Goal: Task Accomplishment & Management: Complete application form

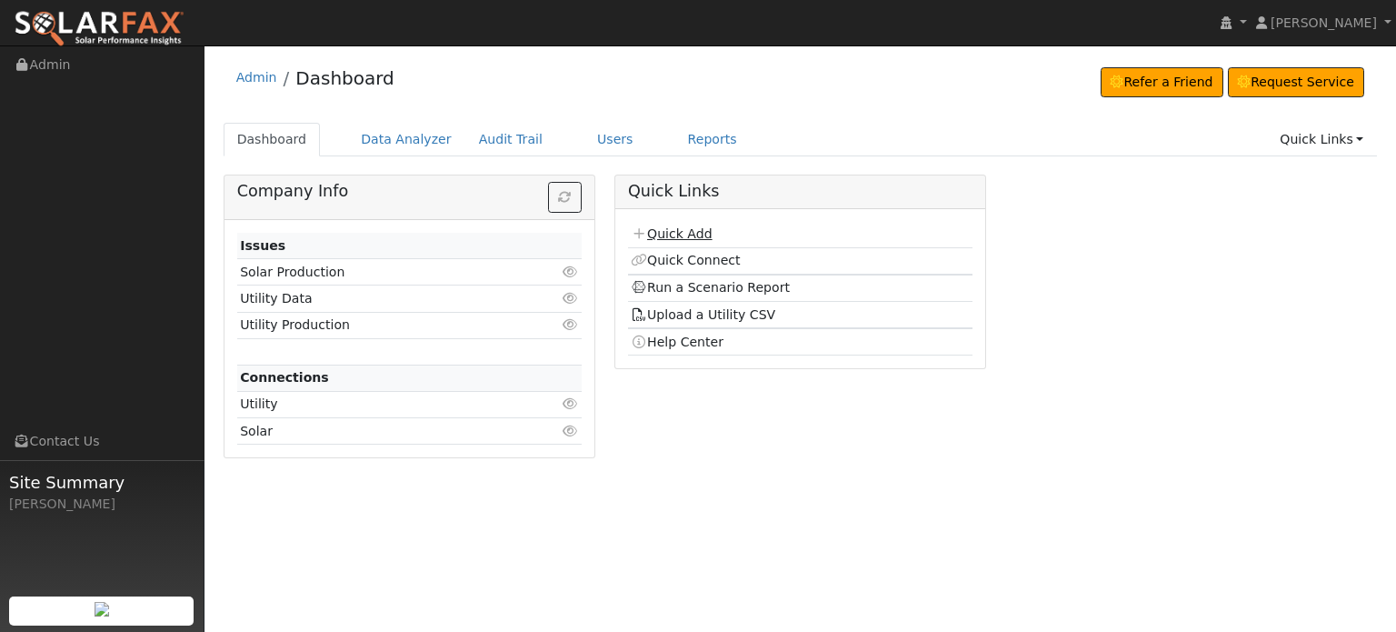
click at [677, 228] on link "Quick Add" at bounding box center [671, 233] width 81 height 15
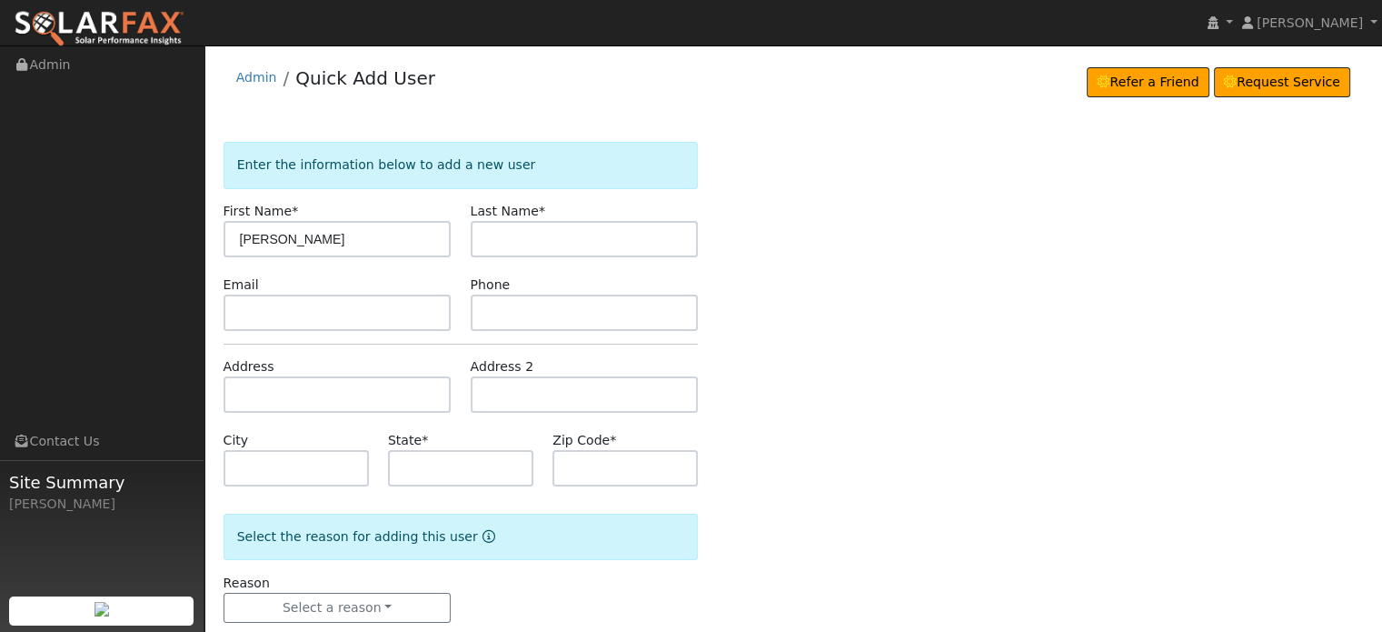
type input "David"
type input "G"
type input "Magney"
click at [258, 400] on input "text" at bounding box center [338, 394] width 228 height 36
click at [226, 388] on input "text" at bounding box center [338, 394] width 228 height 36
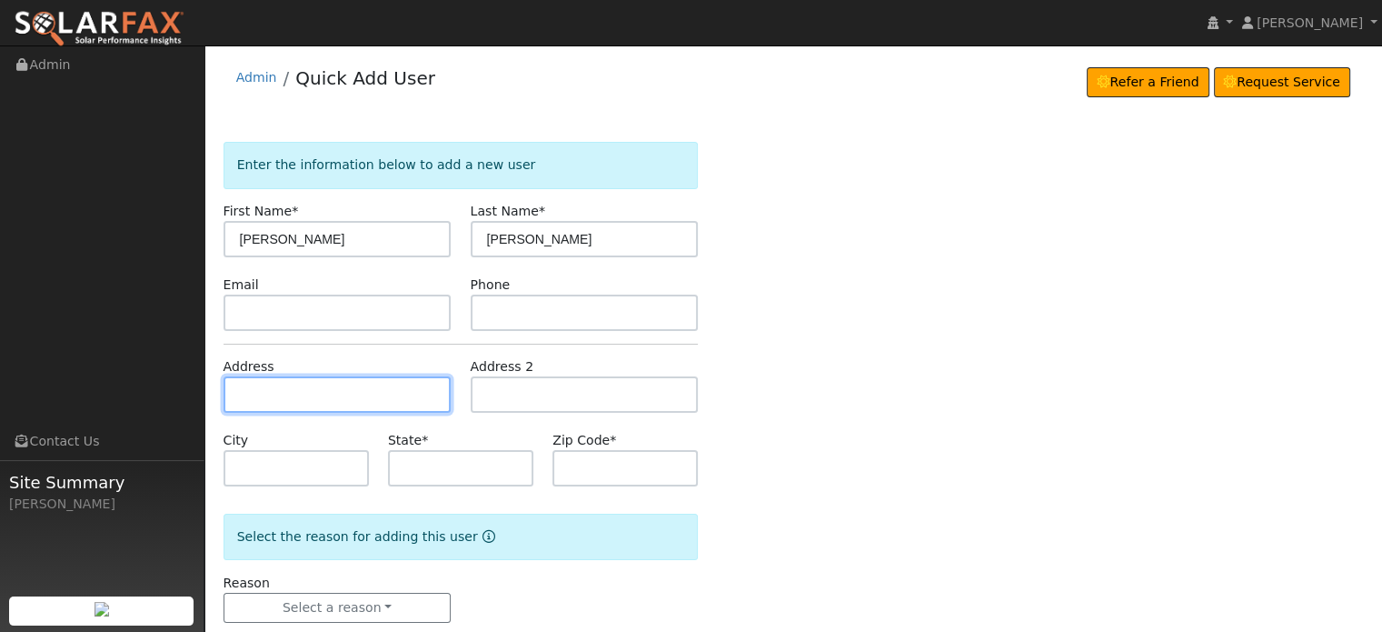
paste input "13806 Highland Drive"
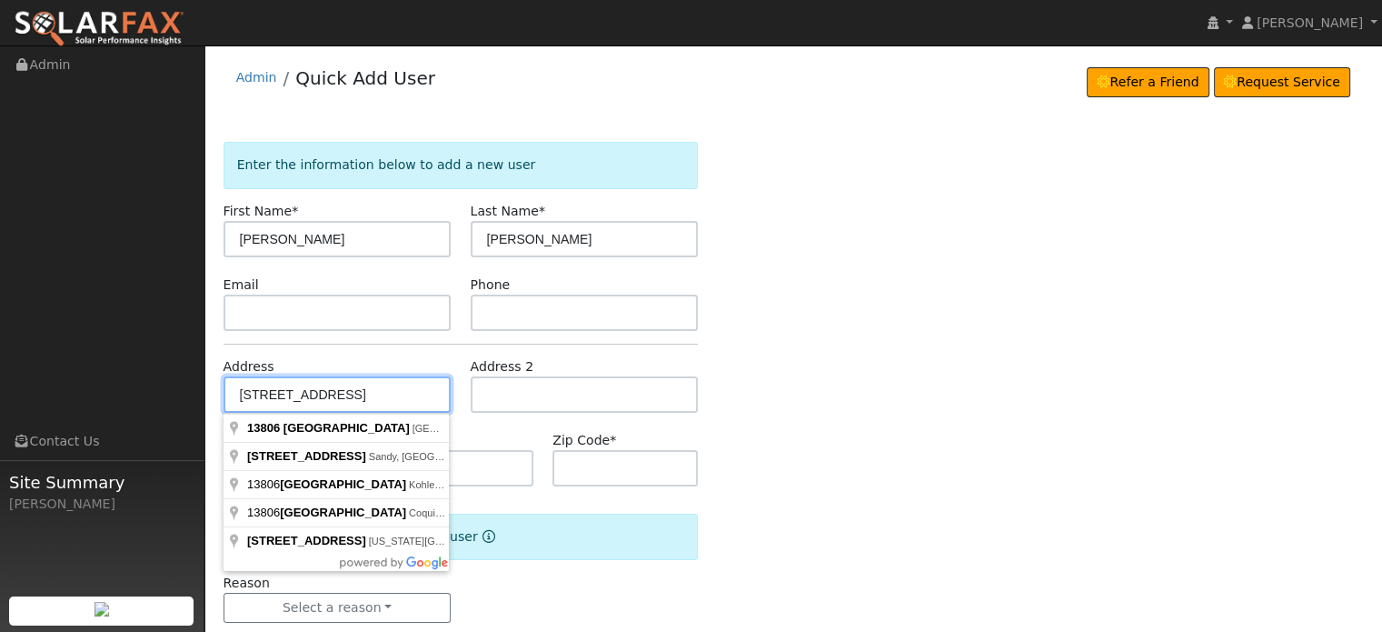
type input "13806 Highland Drive"
type input "Grass Valley"
type input "CA"
type input "95945"
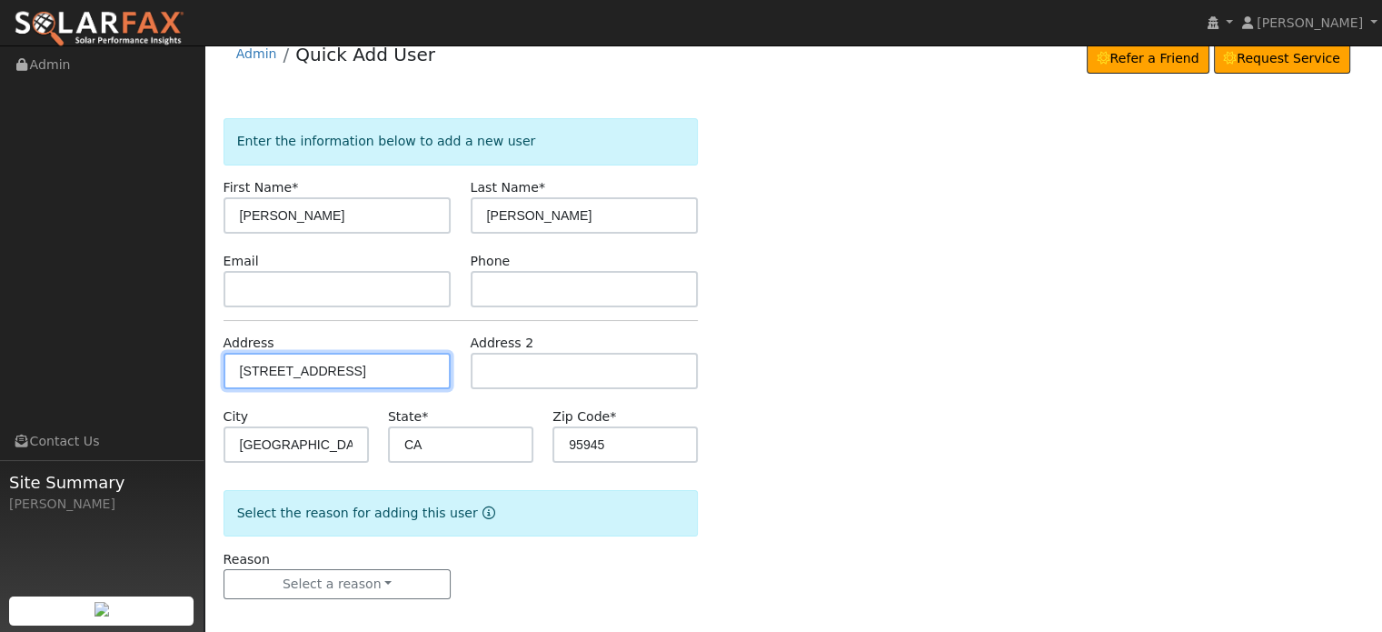
scroll to position [35, 0]
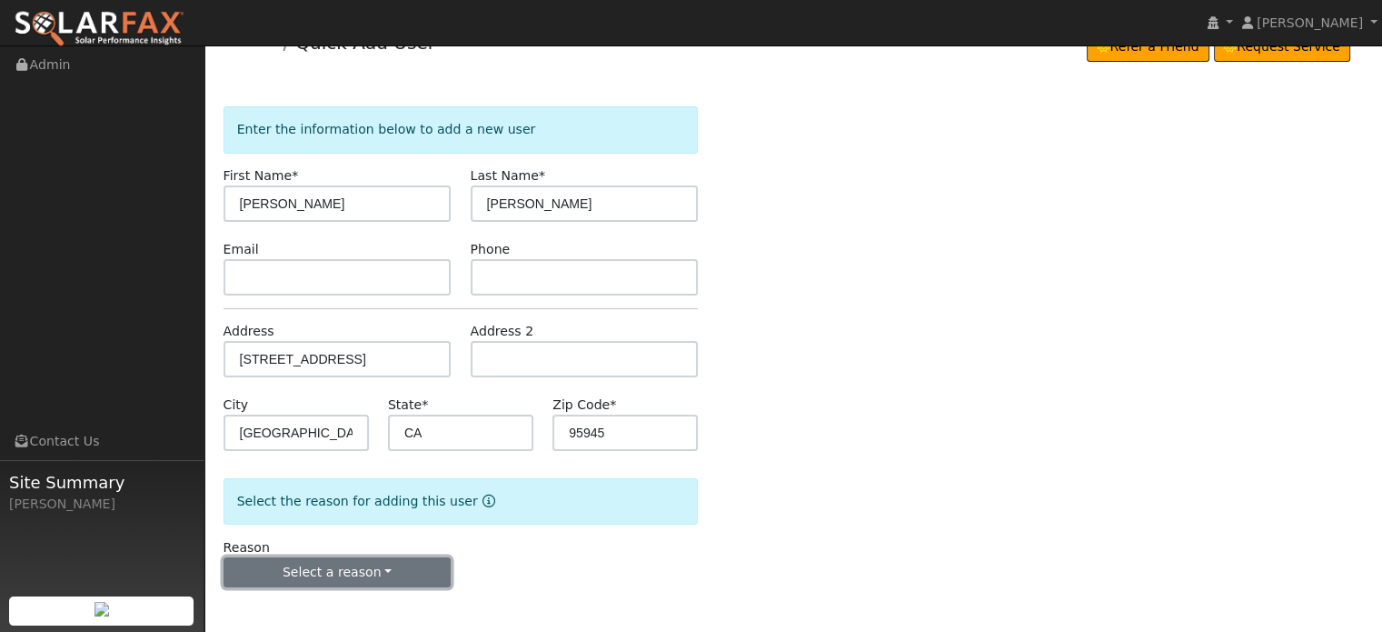
click at [331, 559] on button "Select a reason" at bounding box center [338, 572] width 228 height 31
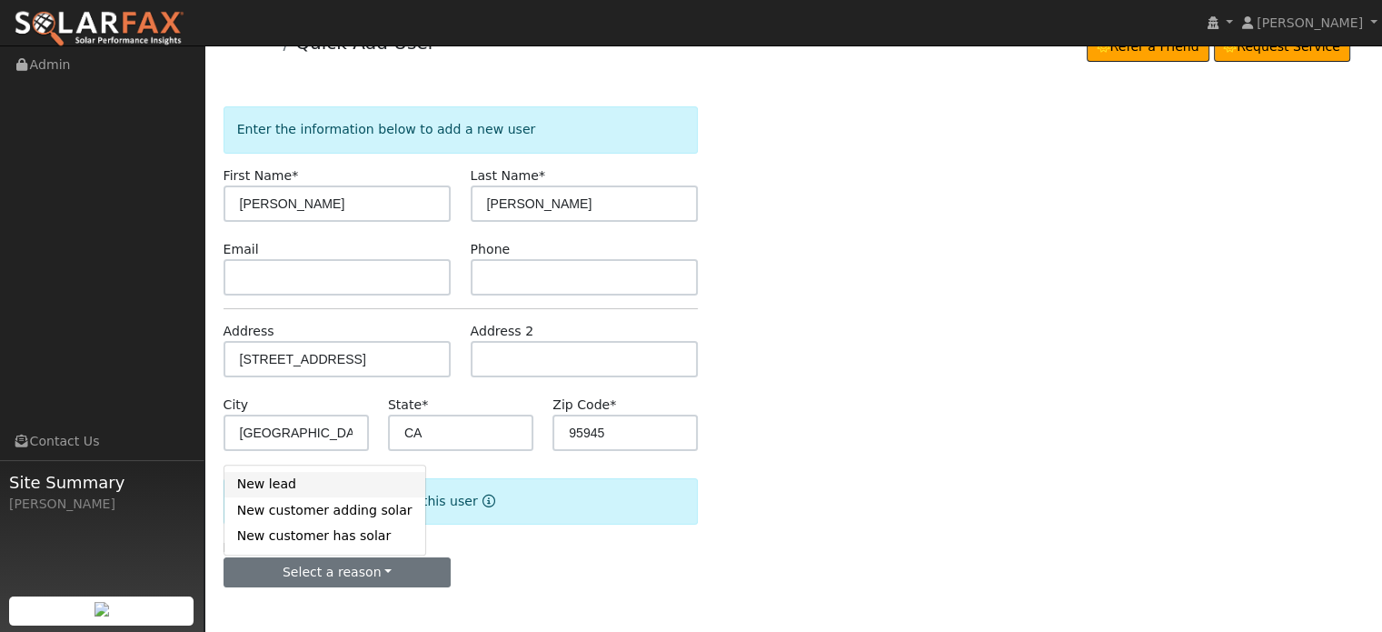
click at [262, 481] on link "New lead" at bounding box center [324, 484] width 201 height 25
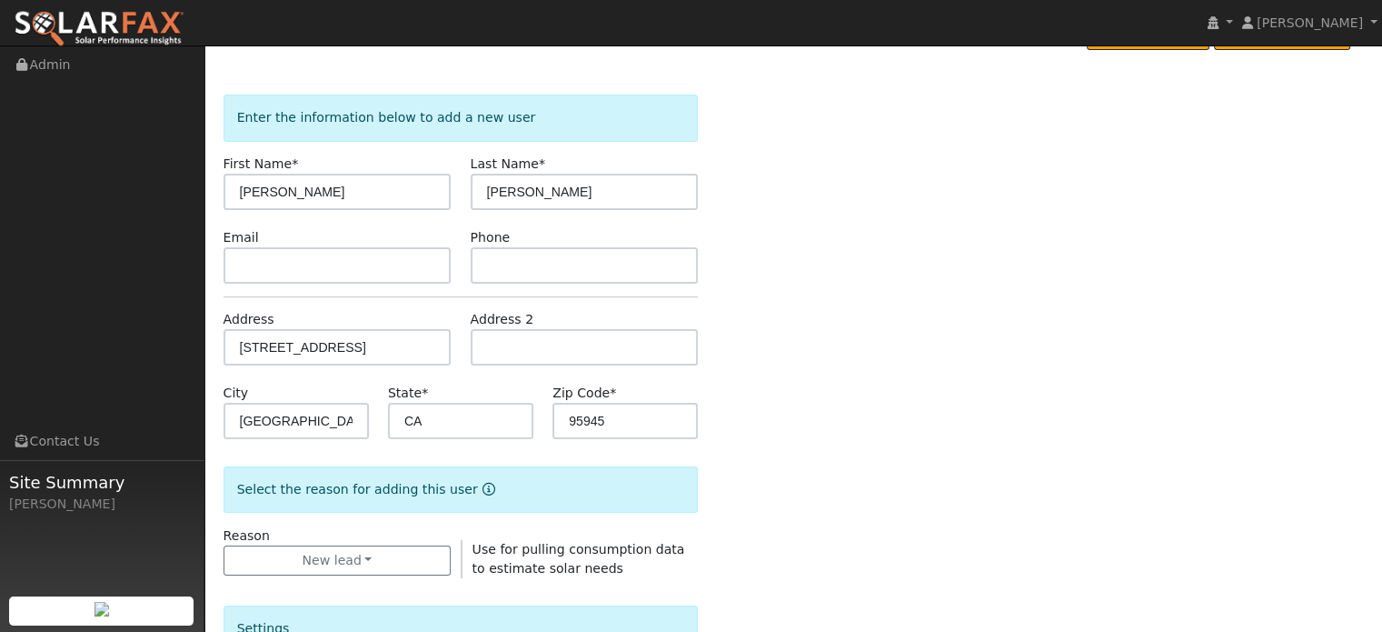
scroll to position [490, 0]
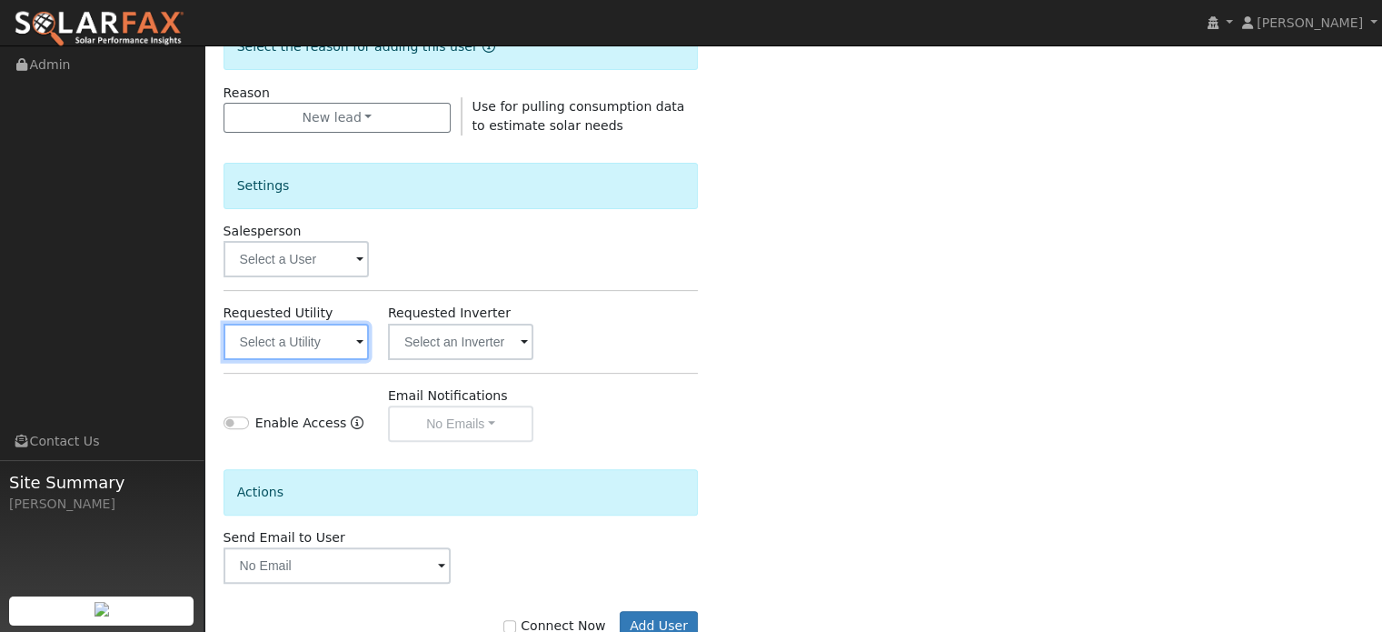
click at [281, 330] on input "text" at bounding box center [296, 341] width 145 height 36
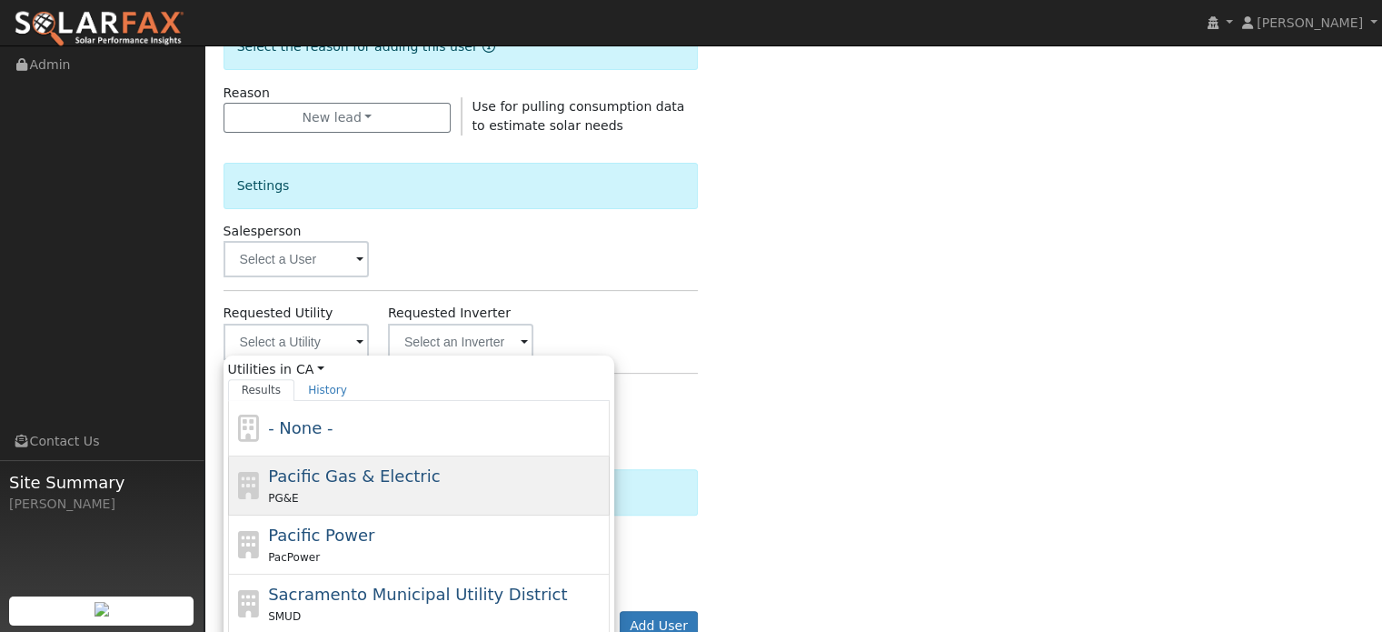
click at [288, 471] on span "Pacific Gas & Electric" at bounding box center [354, 475] width 172 height 19
type input "Pacific Gas & Electric"
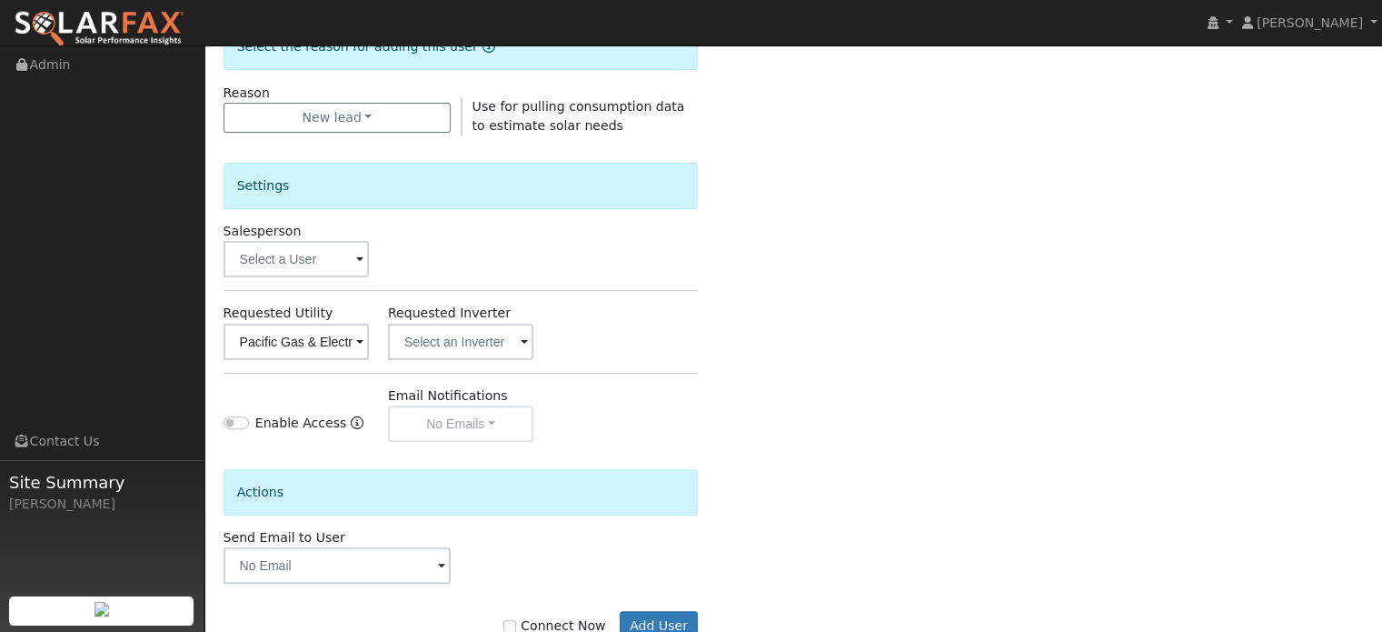
scroll to position [542, 0]
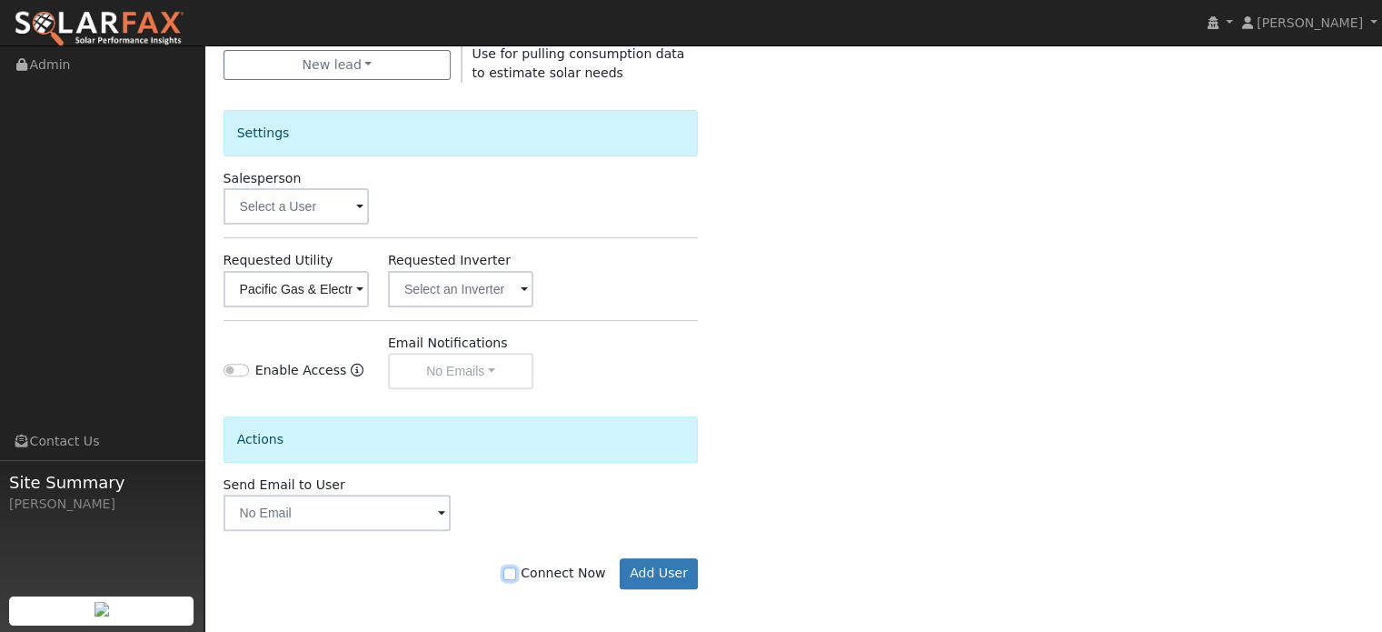
click at [516, 572] on input "Connect Now" at bounding box center [509, 573] width 13 height 13
checkbox input "true"
click at [658, 570] on button "Add User" at bounding box center [659, 573] width 79 height 31
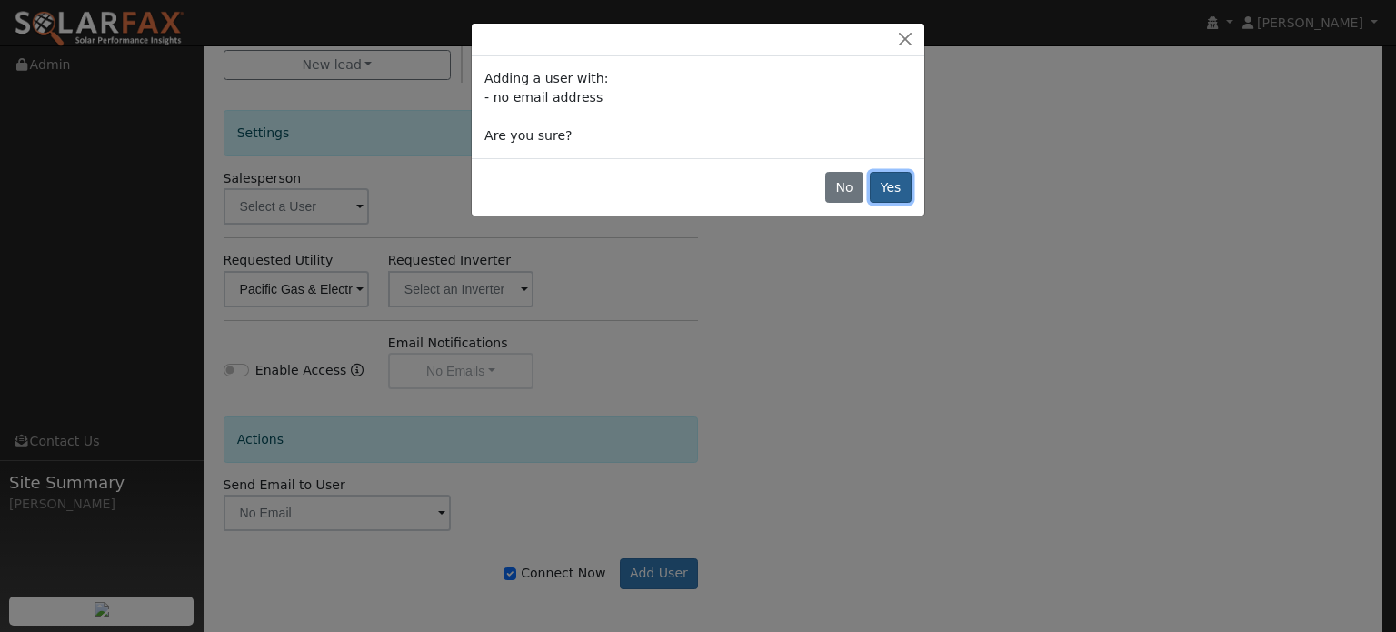
click at [885, 184] on button "Yes" at bounding box center [891, 187] width 42 height 31
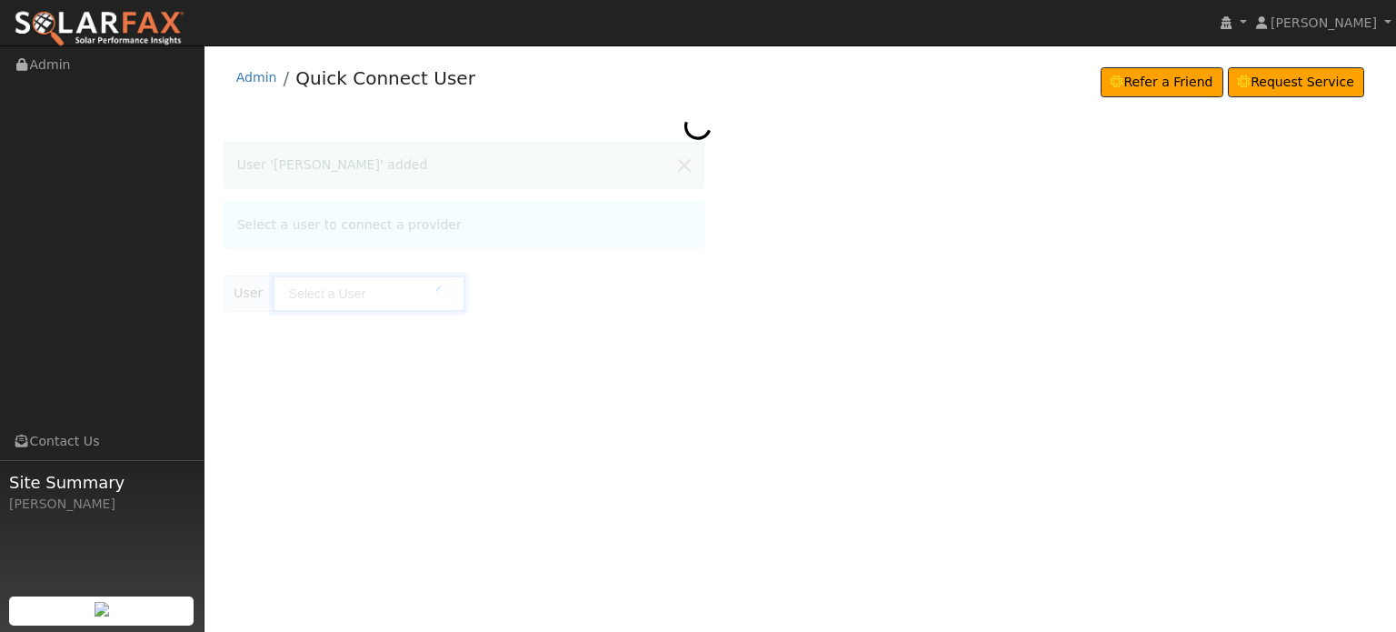
type input "David Magney"
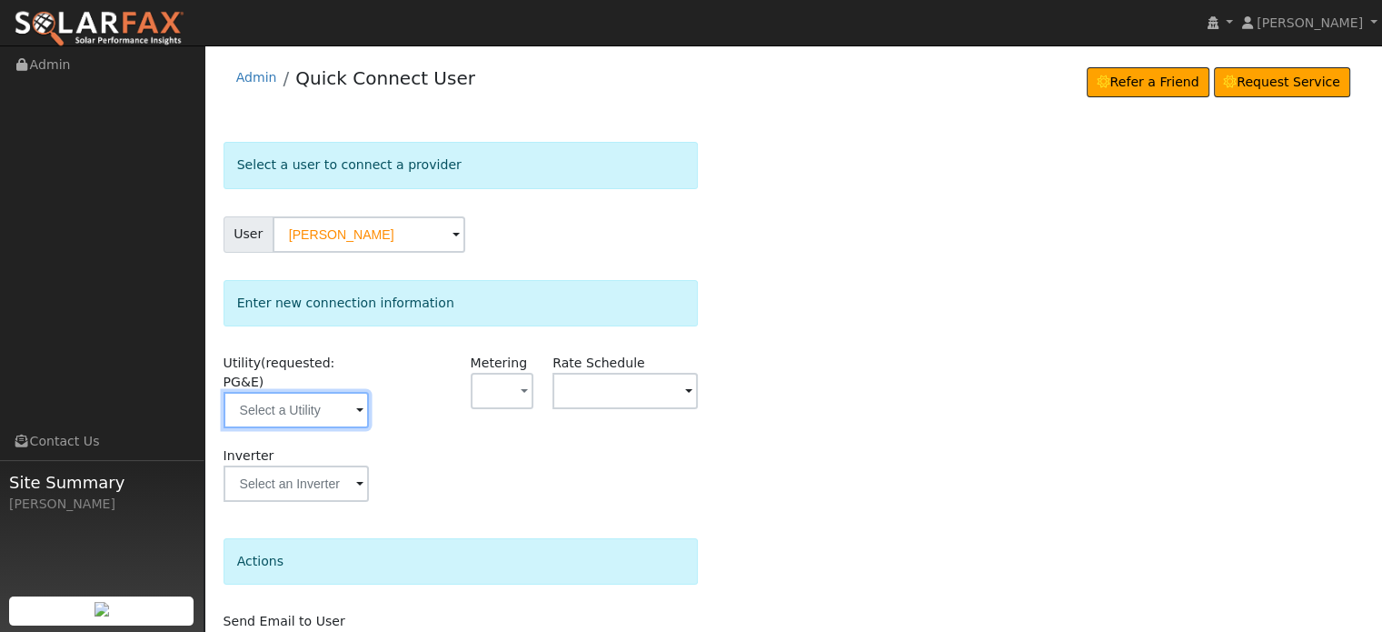
click at [288, 392] on input "text" at bounding box center [296, 410] width 145 height 36
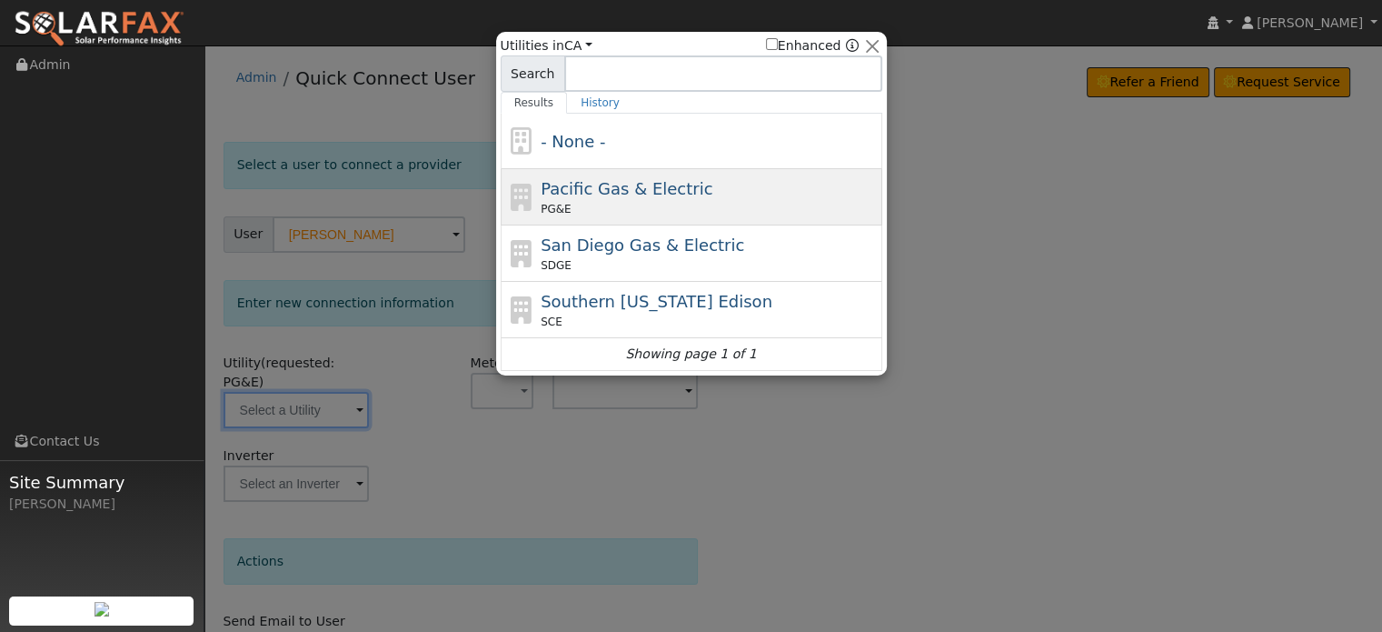
click at [621, 199] on div "Pacific Gas & Electric PG&E" at bounding box center [709, 196] width 337 height 41
type input "PG&E"
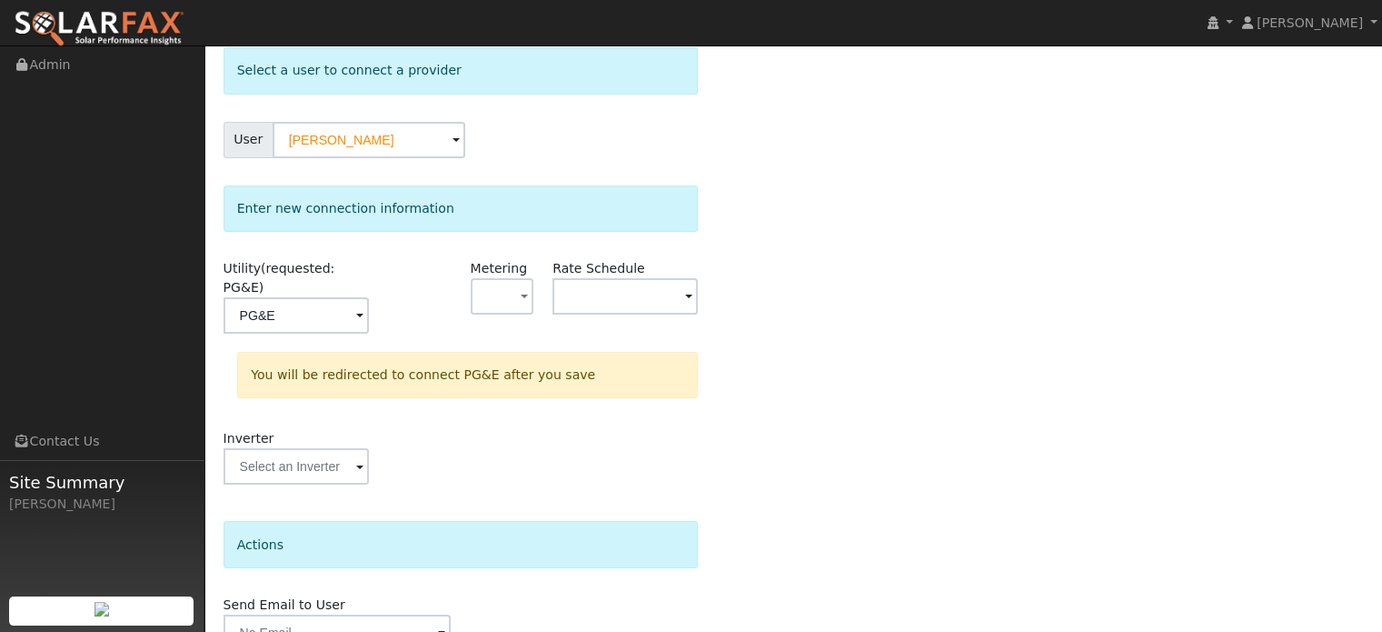
scroll to position [168, 0]
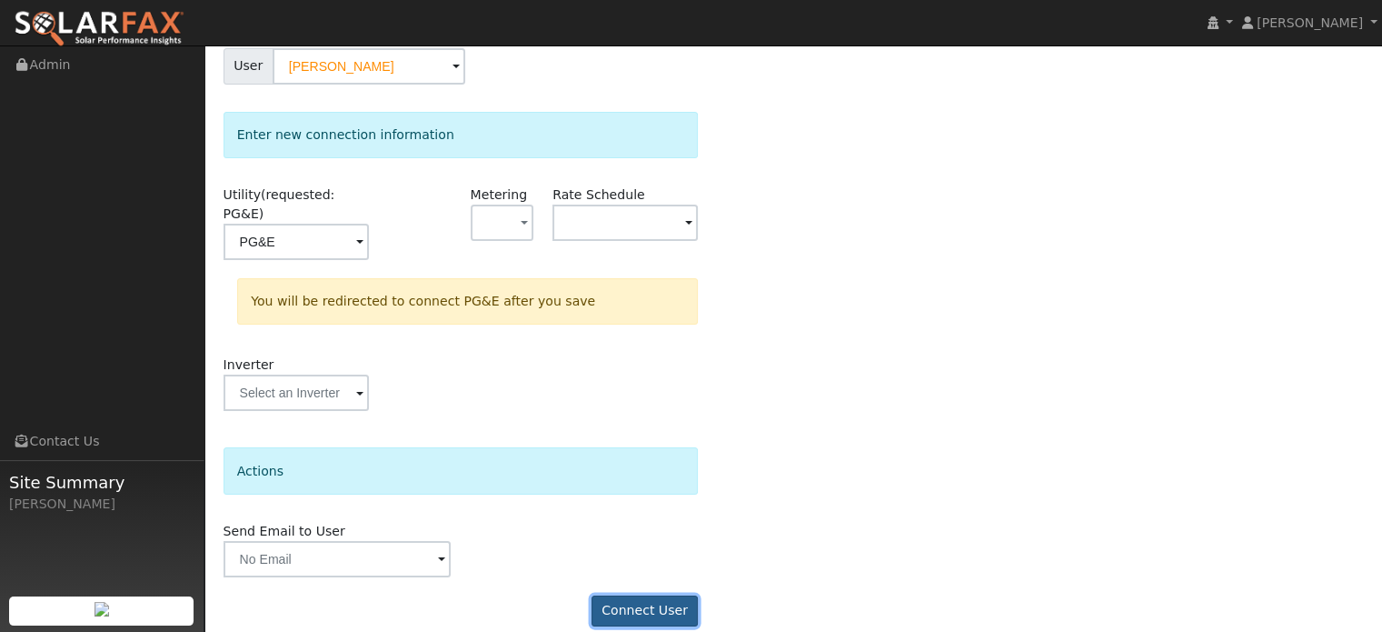
click at [640, 595] on button "Connect User" at bounding box center [645, 610] width 107 height 31
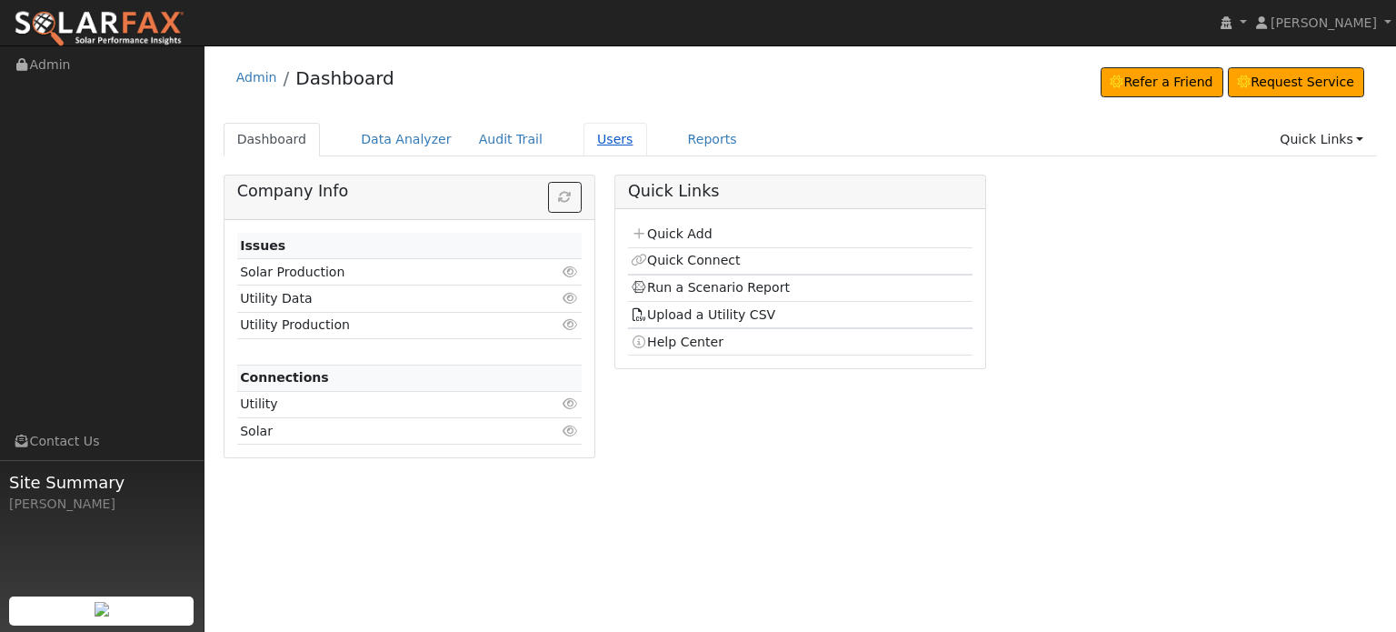
click at [583, 140] on link "Users" at bounding box center [615, 140] width 64 height 34
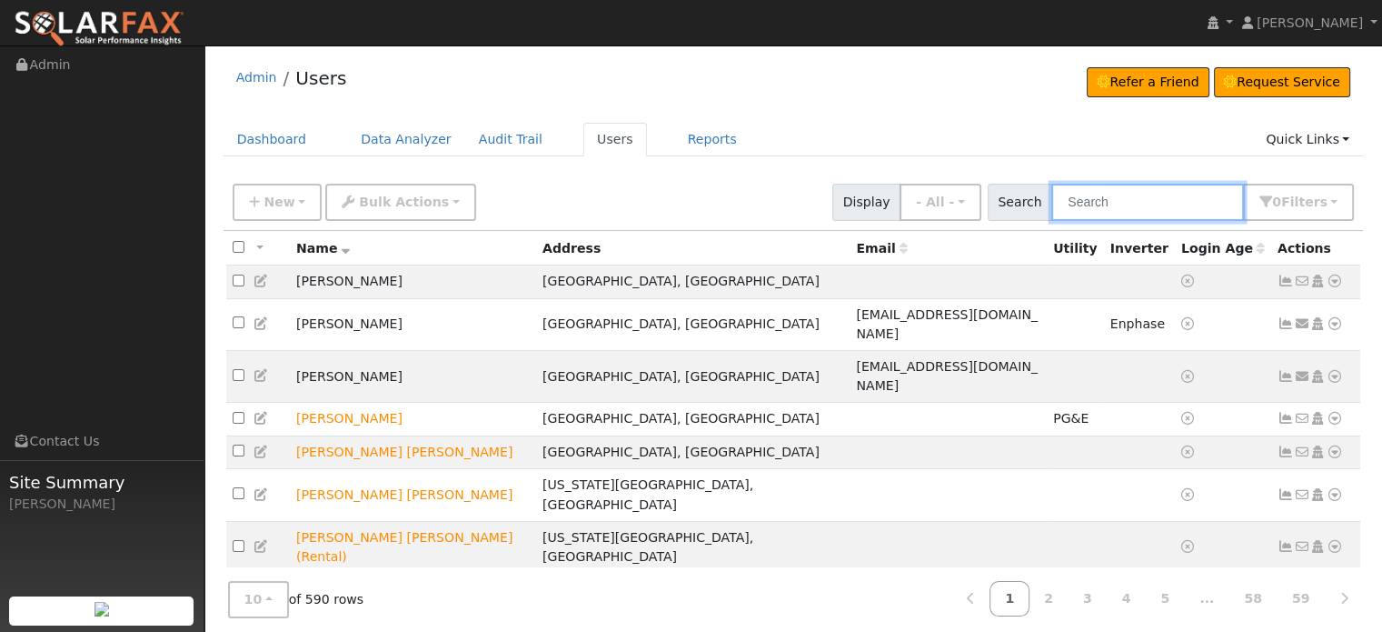
click at [1188, 205] on input "text" at bounding box center [1147, 202] width 193 height 37
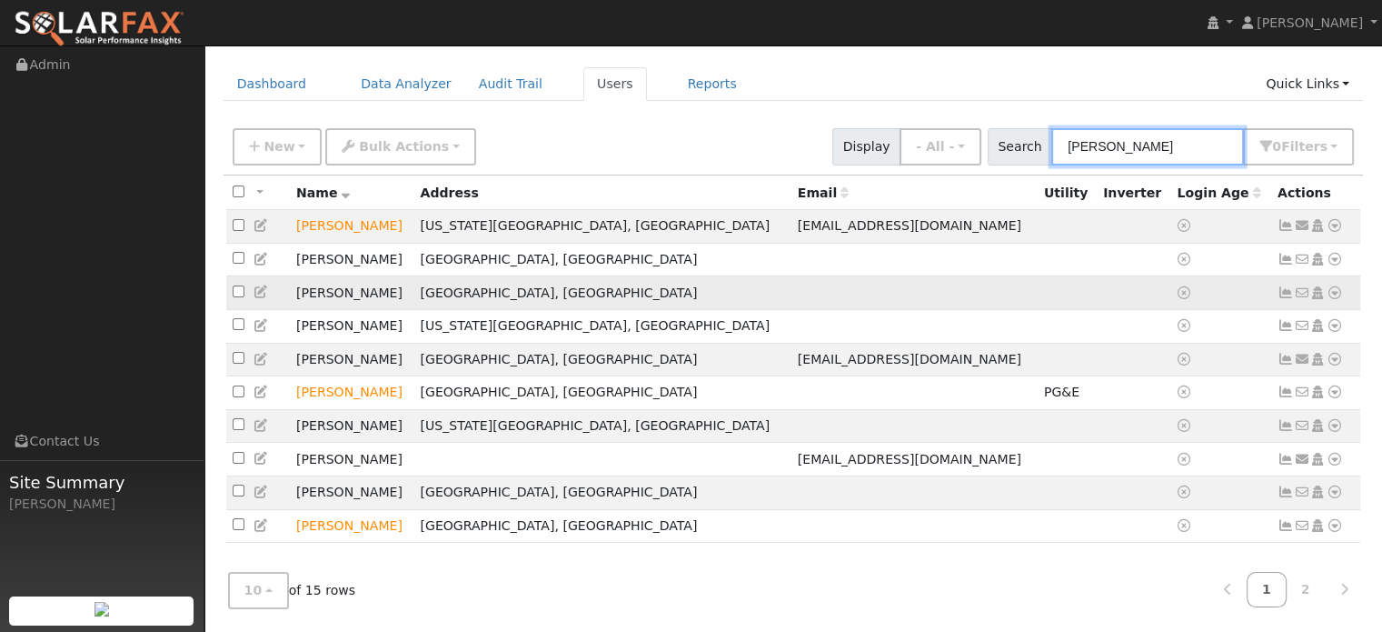
scroll to position [65, 0]
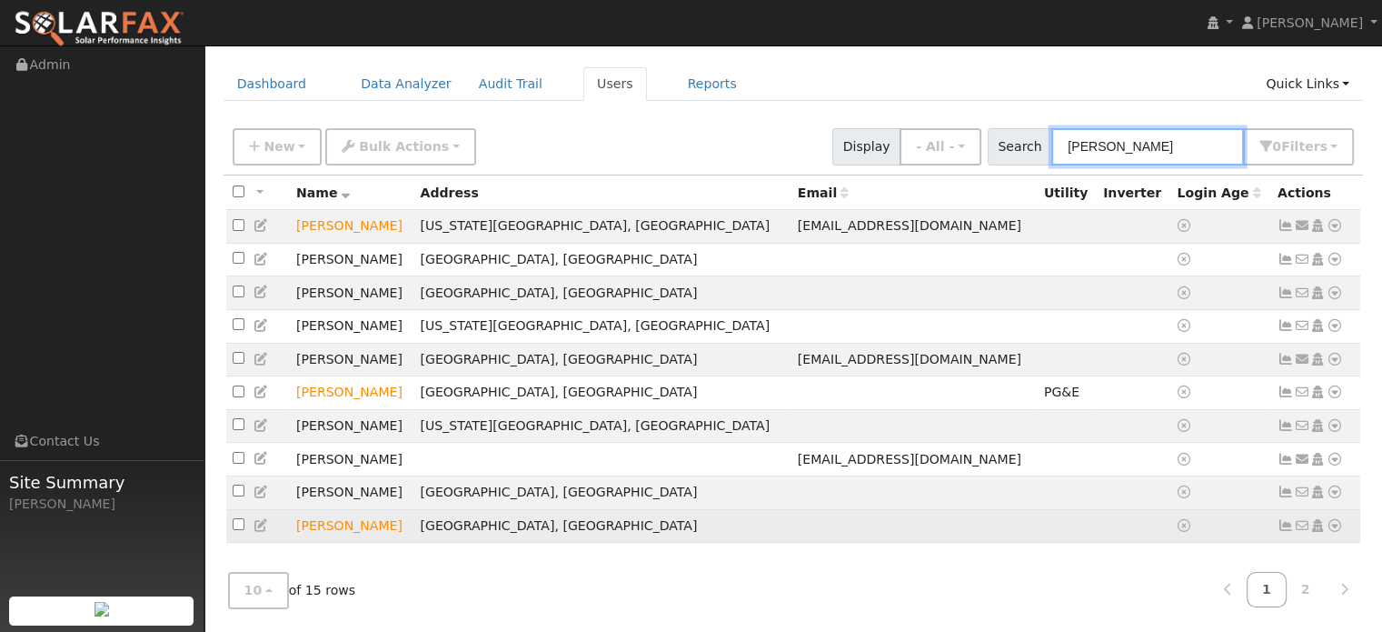
type input "david"
click at [1334, 525] on icon at bounding box center [1335, 525] width 16 height 13
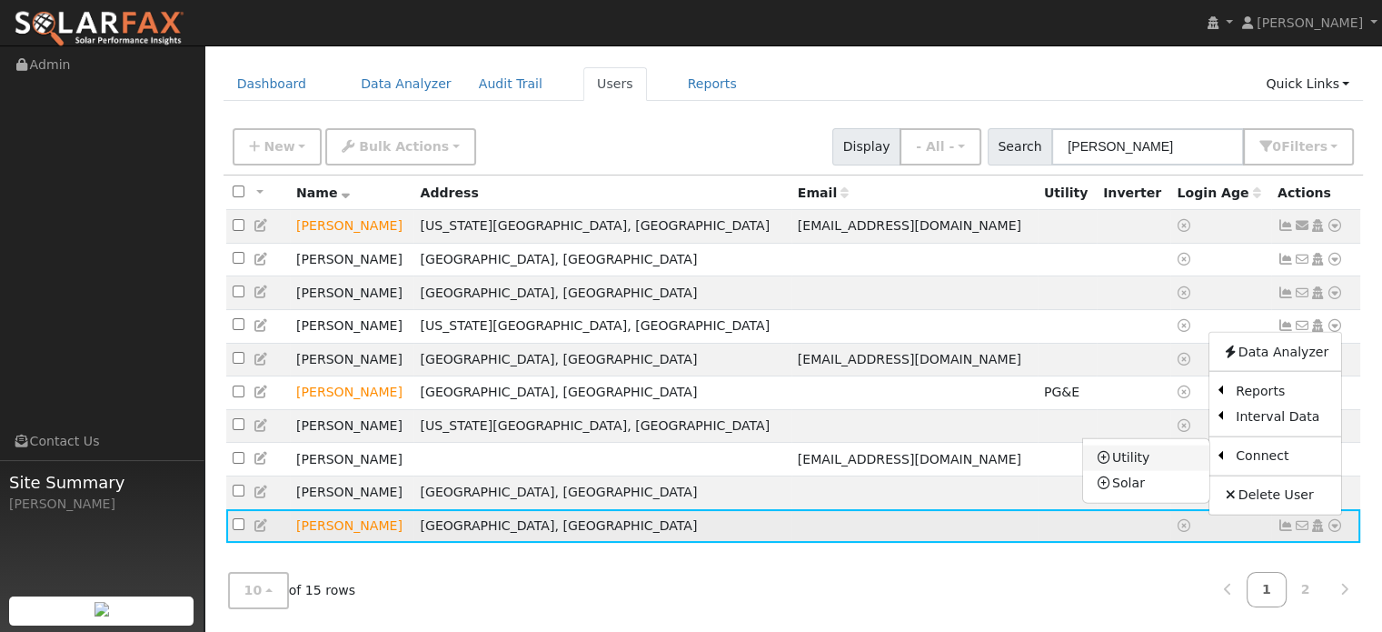
click at [1144, 458] on link "Utility" at bounding box center [1146, 456] width 126 height 25
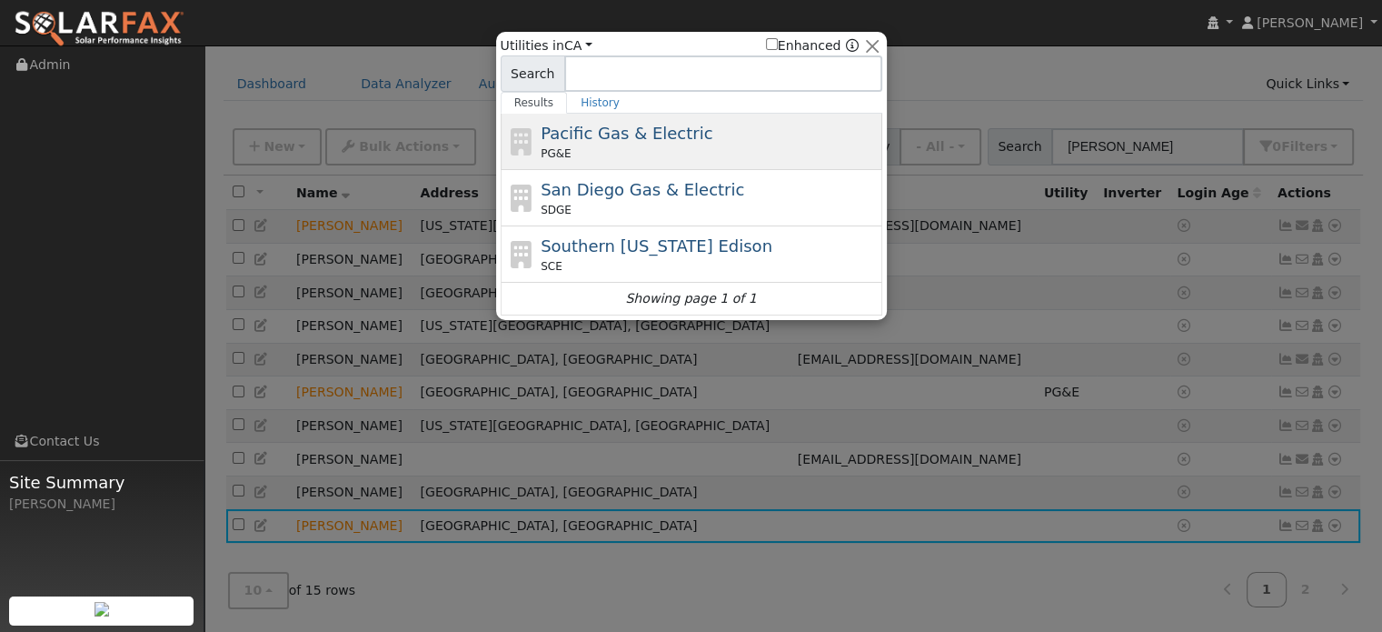
click at [568, 132] on span "Pacific Gas & Electric" at bounding box center [627, 133] width 172 height 19
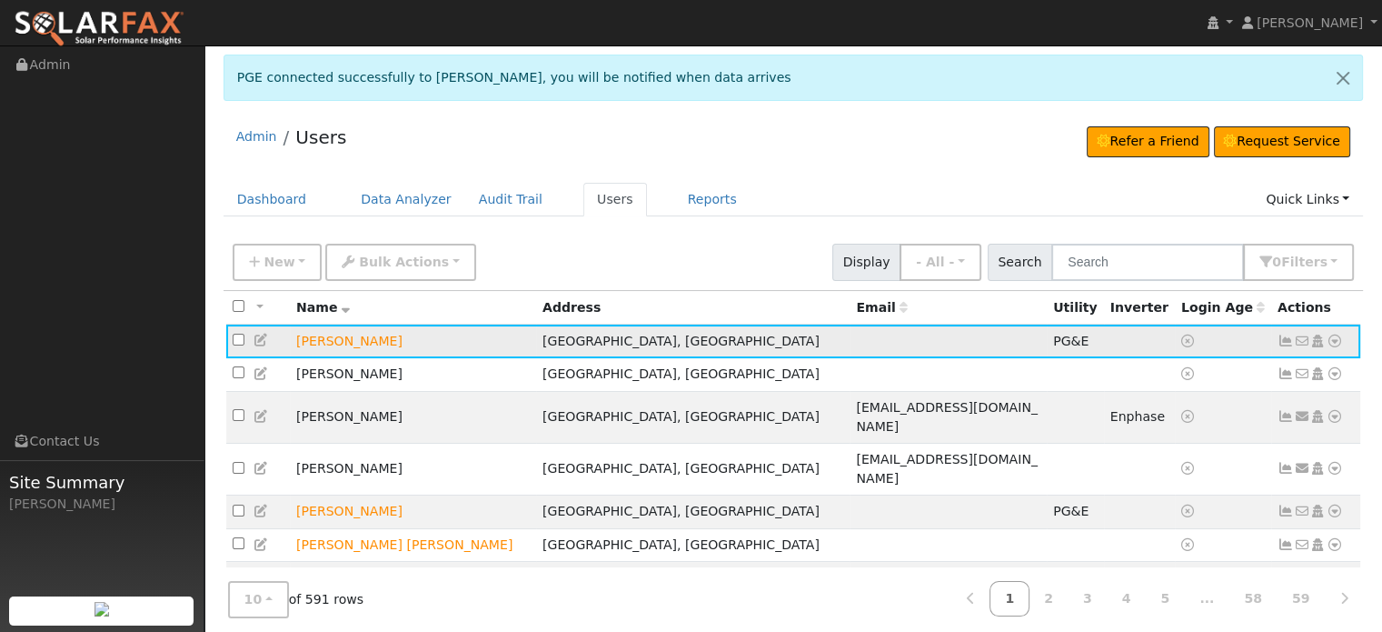
click at [1285, 335] on icon at bounding box center [1286, 340] width 16 height 13
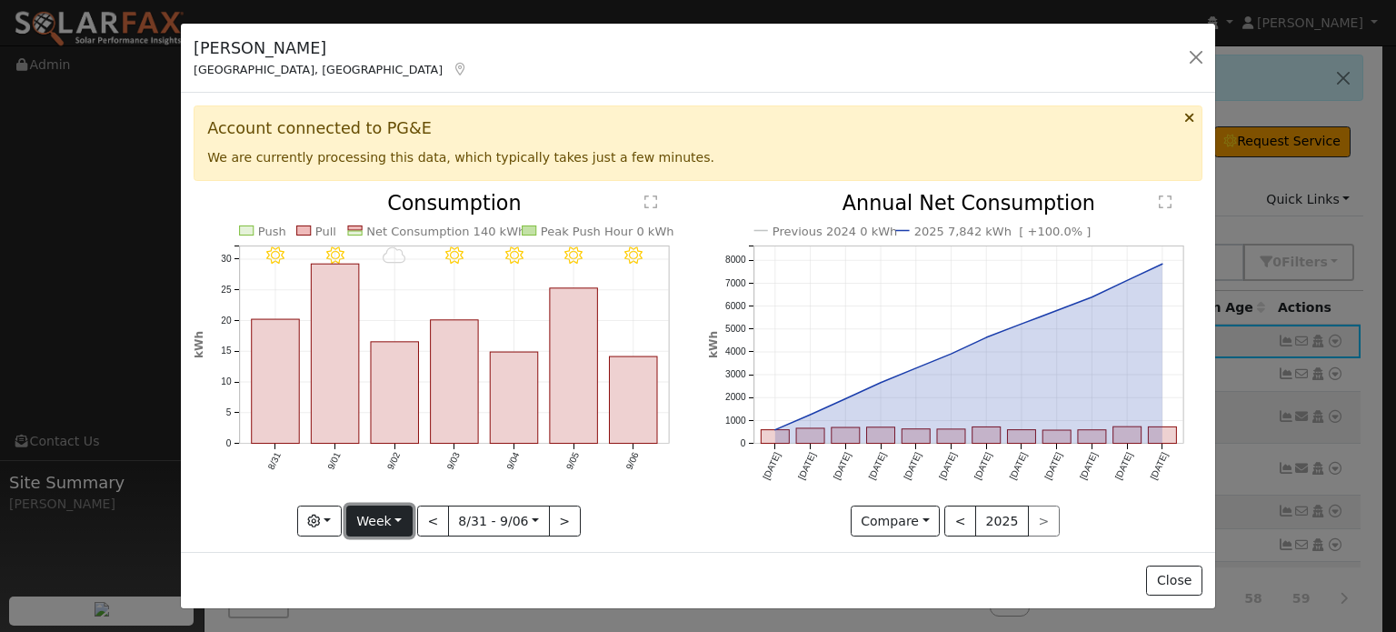
click at [395, 513] on button "Week" at bounding box center [379, 520] width 66 height 31
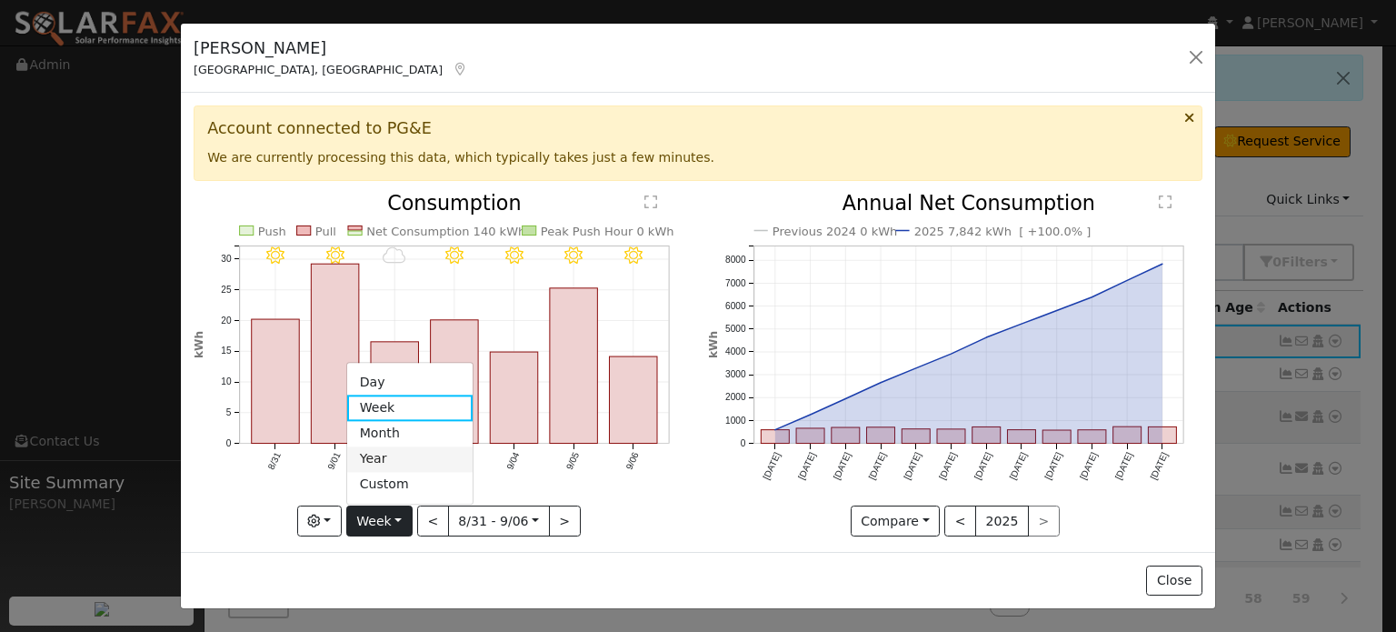
click at [381, 452] on link "Year" at bounding box center [410, 458] width 126 height 25
type input "[DATE]"
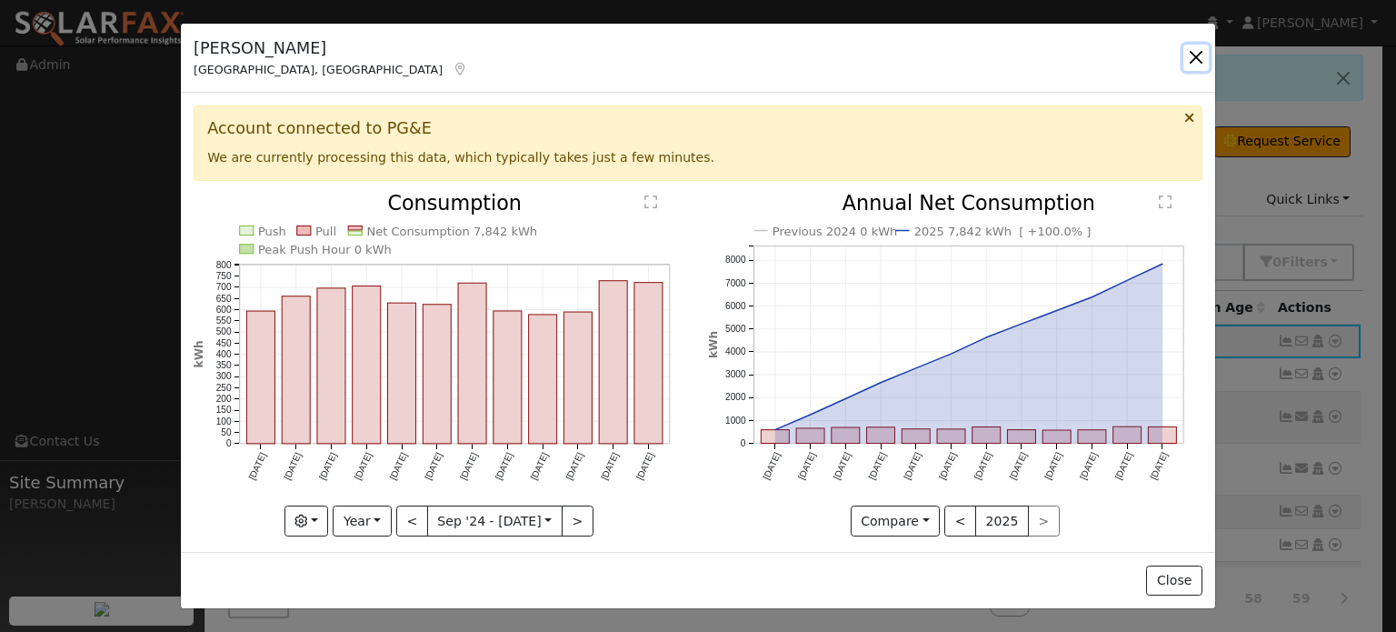
click at [1191, 58] on button "button" at bounding box center [1195, 57] width 25 height 25
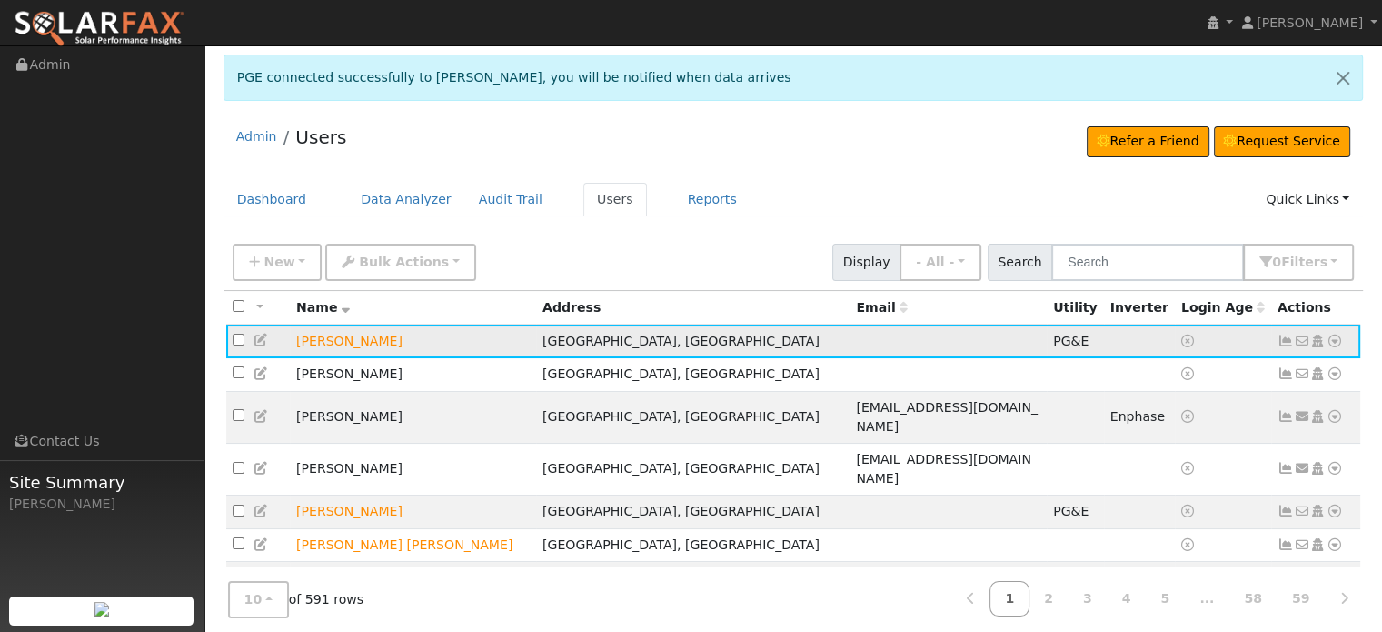
click at [1338, 342] on icon at bounding box center [1335, 340] width 16 height 13
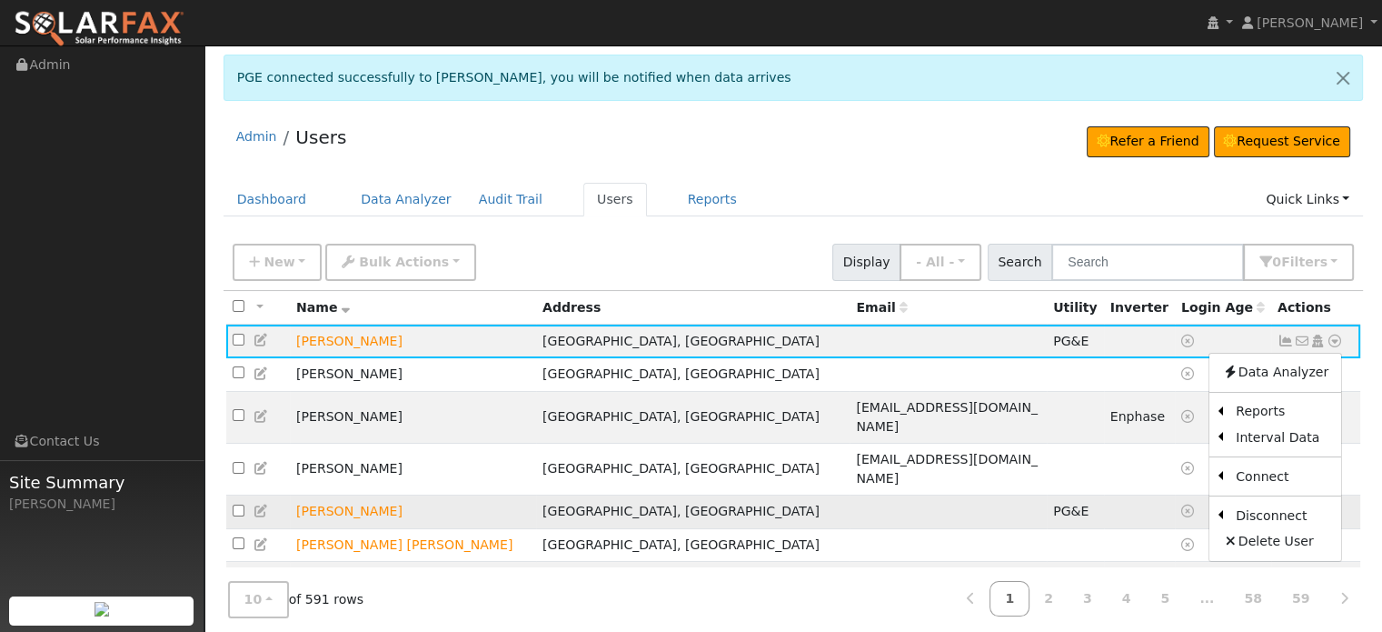
click at [0, 0] on link "Export to CSV" at bounding box center [0, 0] width 0 height 0
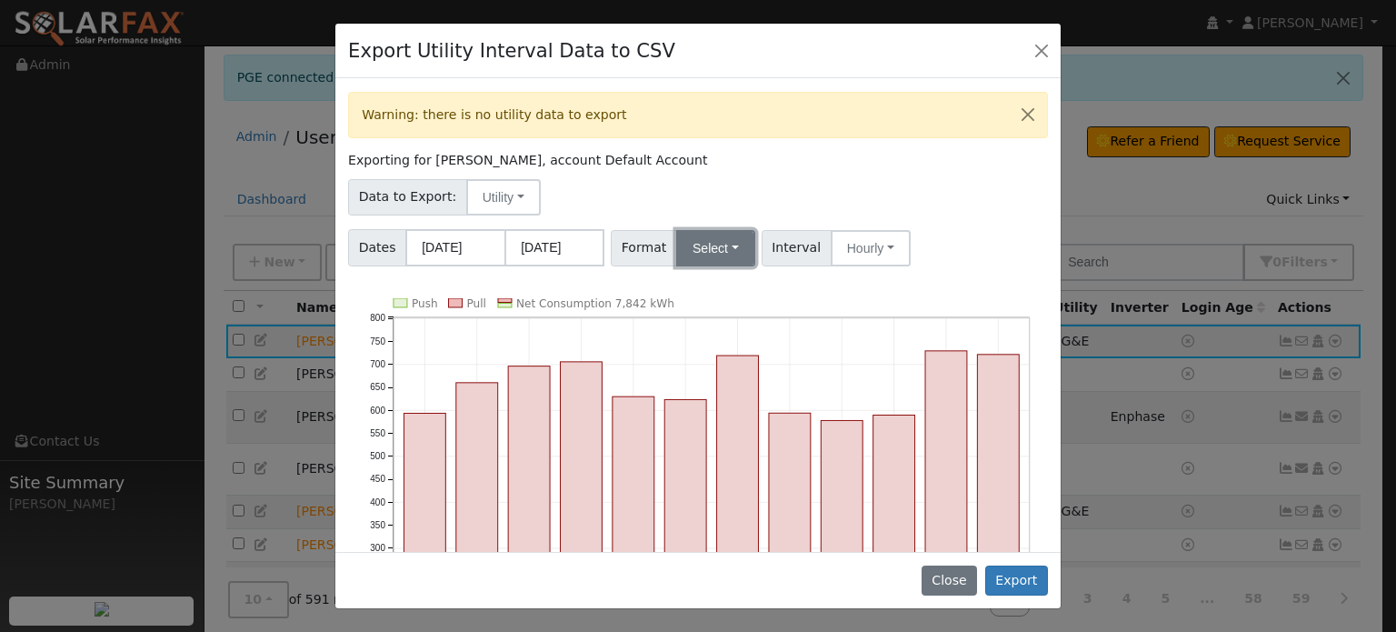
click at [712, 244] on button "Select" at bounding box center [715, 248] width 79 height 36
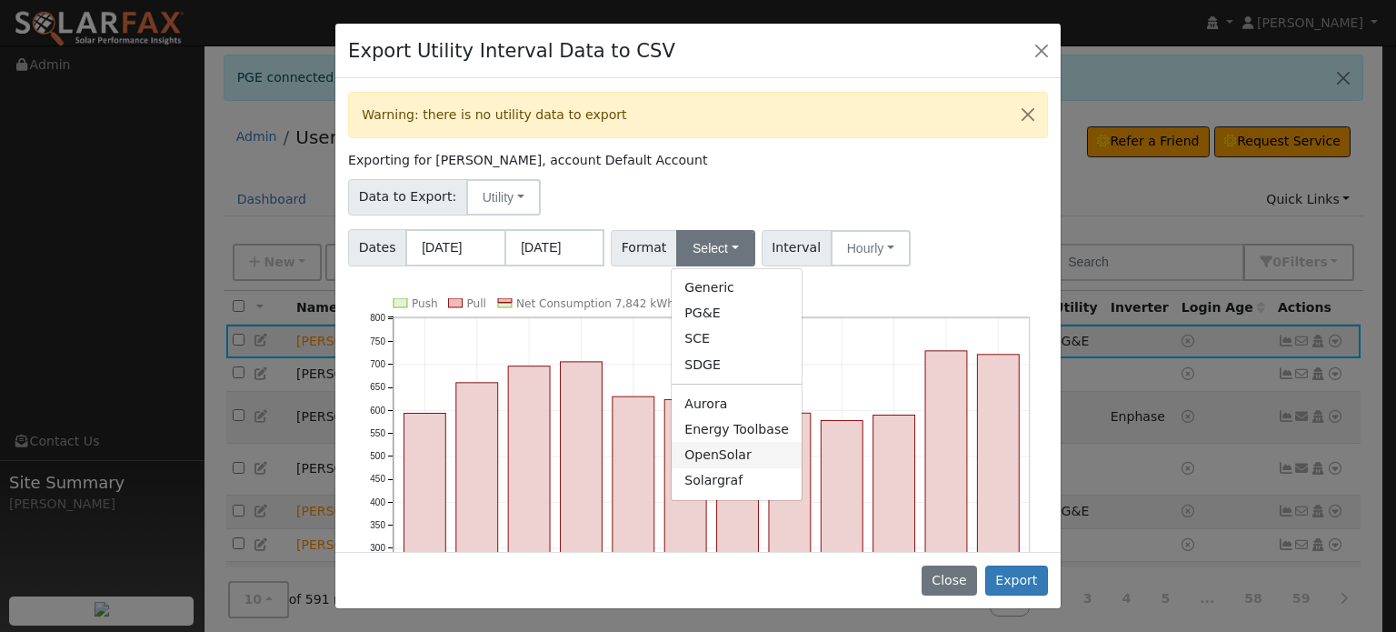
click at [689, 450] on link "OpenSolar" at bounding box center [737, 454] width 130 height 25
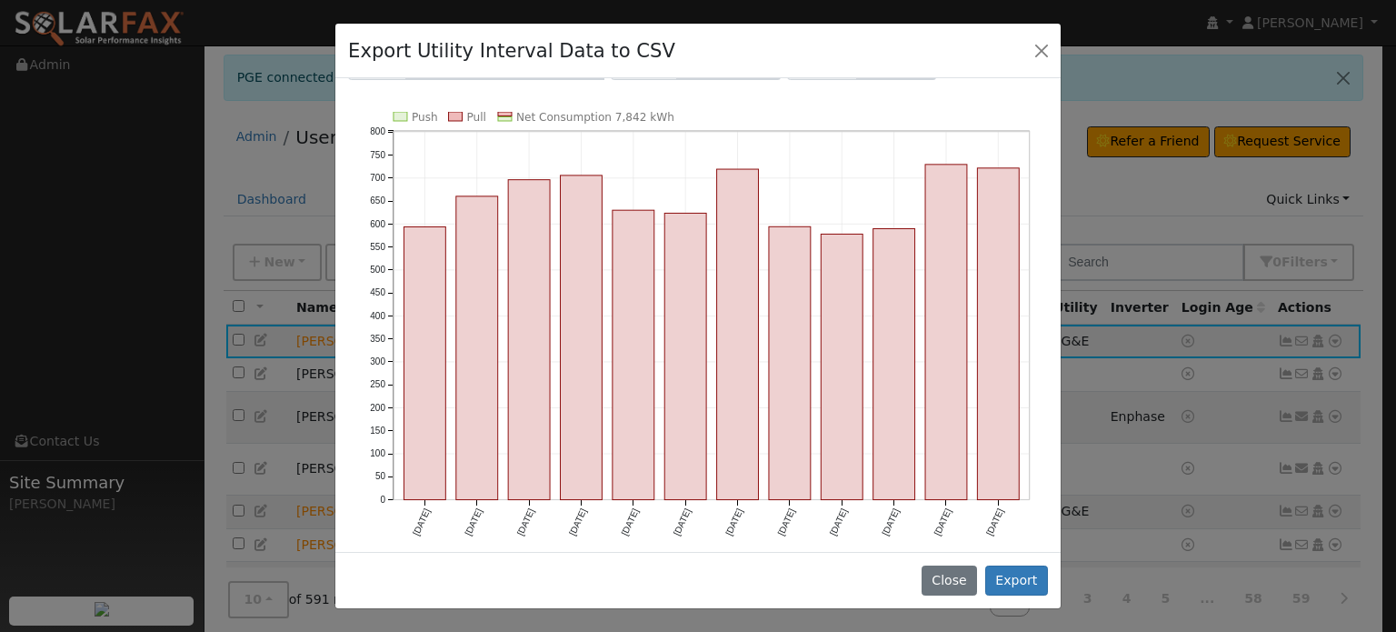
scroll to position [187, 0]
click at [1009, 585] on button "Export" at bounding box center [1016, 580] width 63 height 31
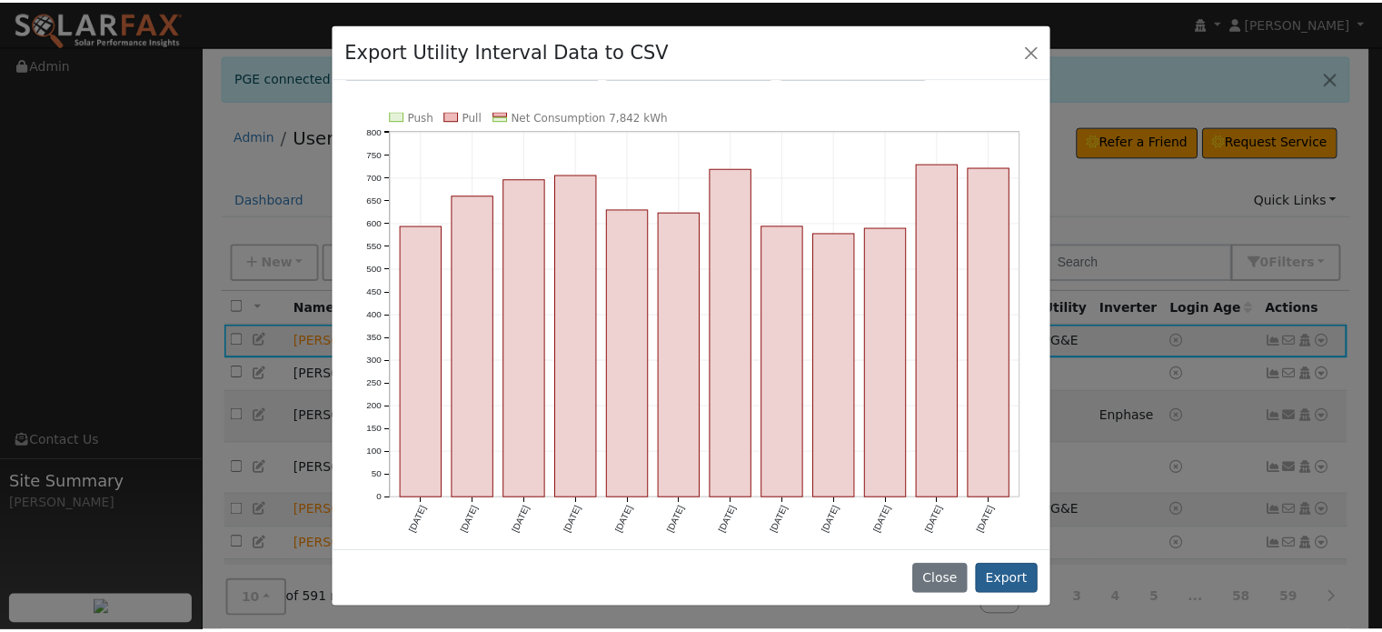
scroll to position [0, 0]
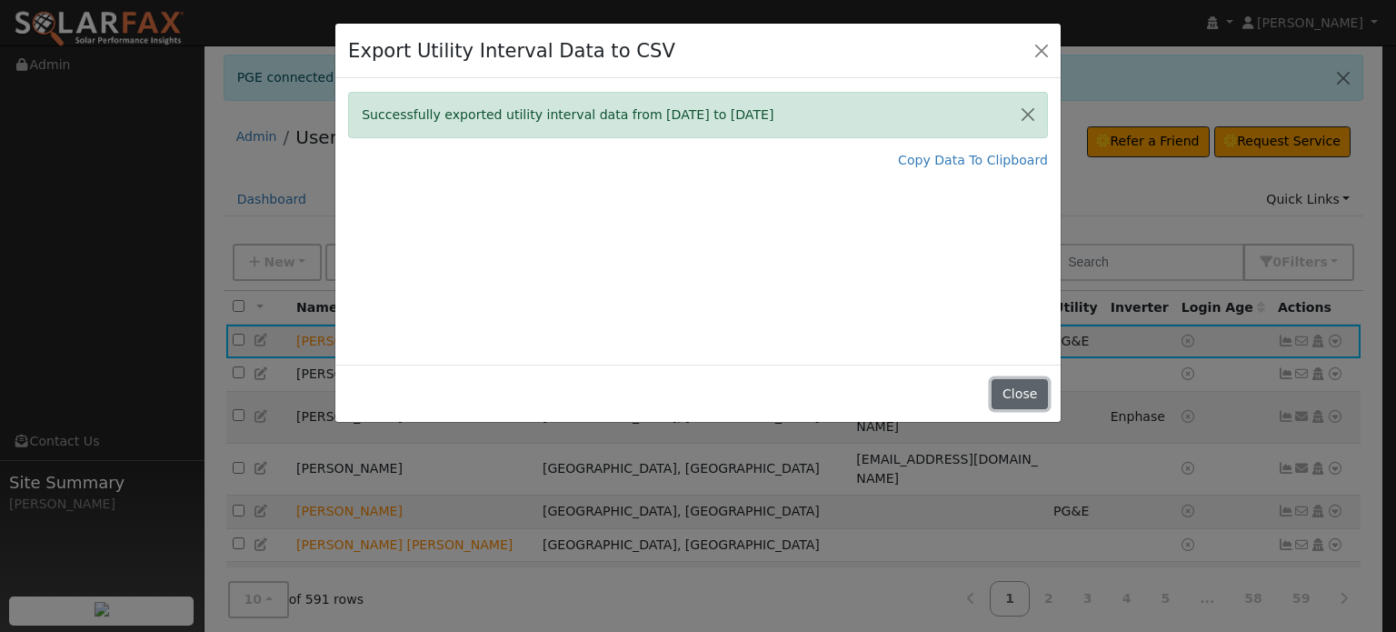
click at [1015, 395] on button "Close" at bounding box center [1018, 394] width 55 height 31
